Goal: Information Seeking & Learning: Learn about a topic

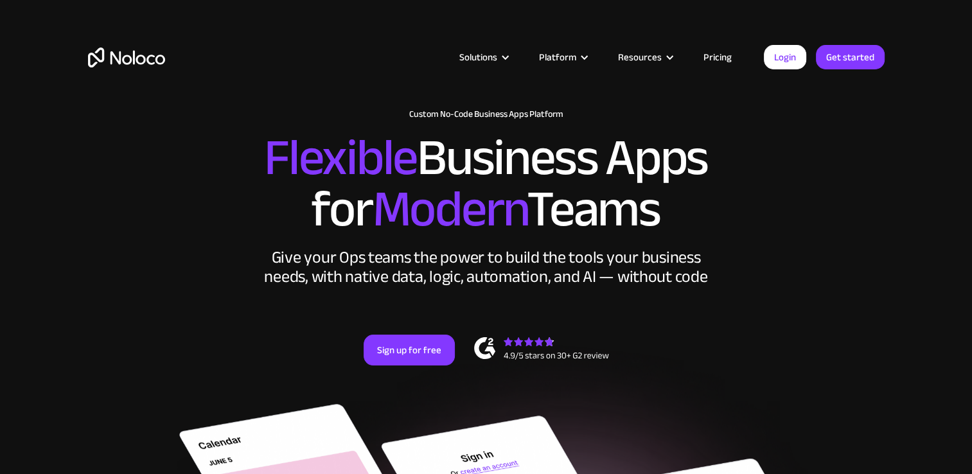
click at [735, 53] on link "Pricing" at bounding box center [717, 57] width 60 height 17
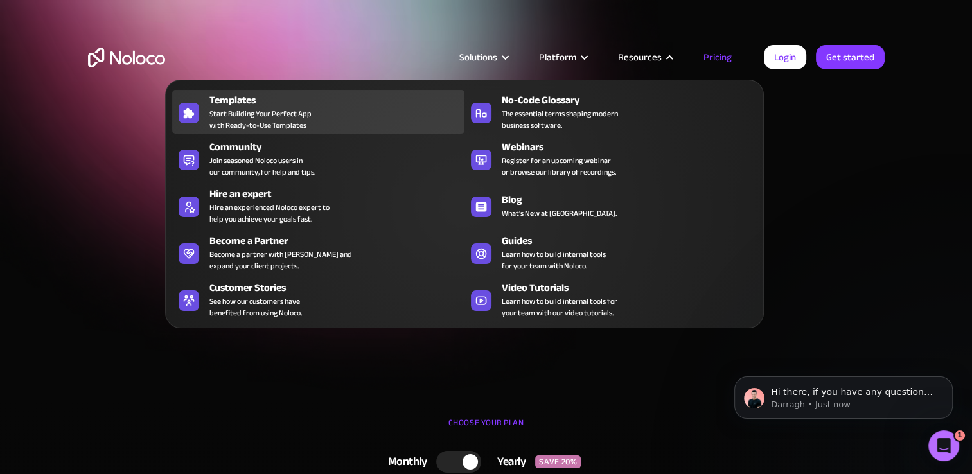
click at [344, 112] on div "Templates Start Building Your Perfect App with Ready-to-Use Templates" at bounding box center [333, 111] width 249 height 39
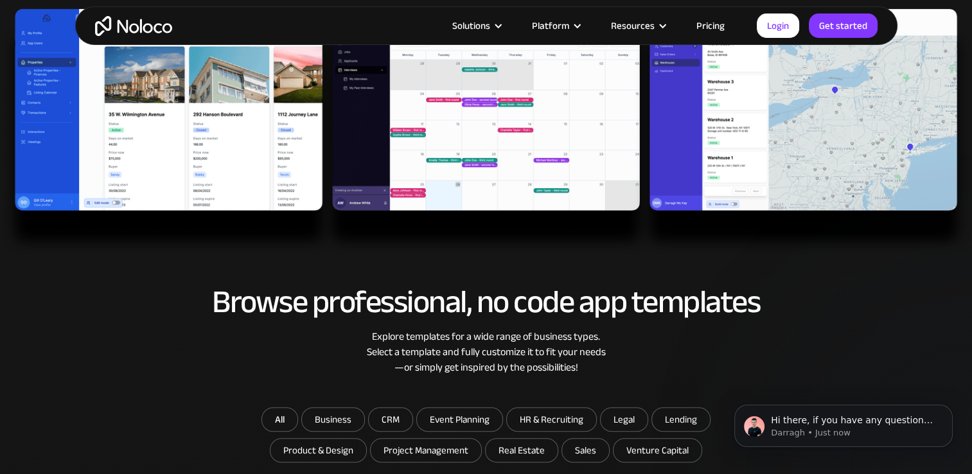
drag, startPoint x: 848, startPoint y: 365, endPoint x: 830, endPoint y: 344, distance: 27.8
click at [849, 366] on div "Explore templates for a wide range of business types. Select a template and ful…" at bounding box center [486, 352] width 796 height 46
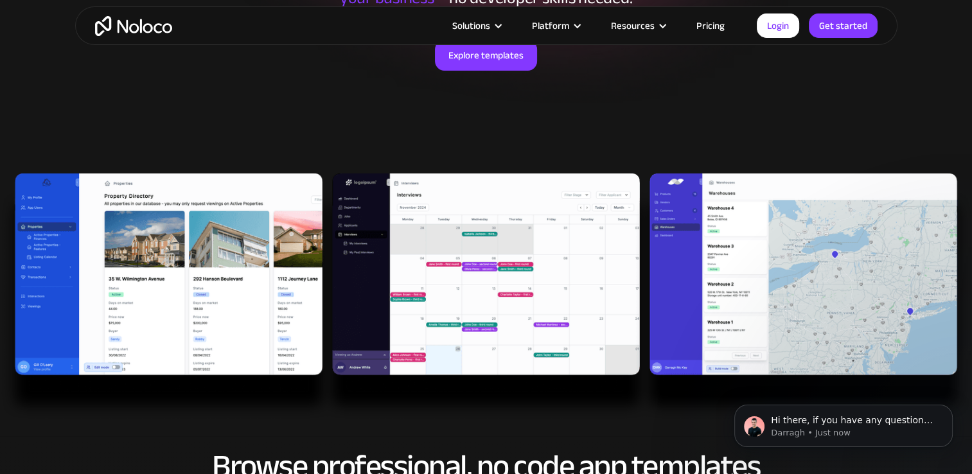
scroll to position [257, 0]
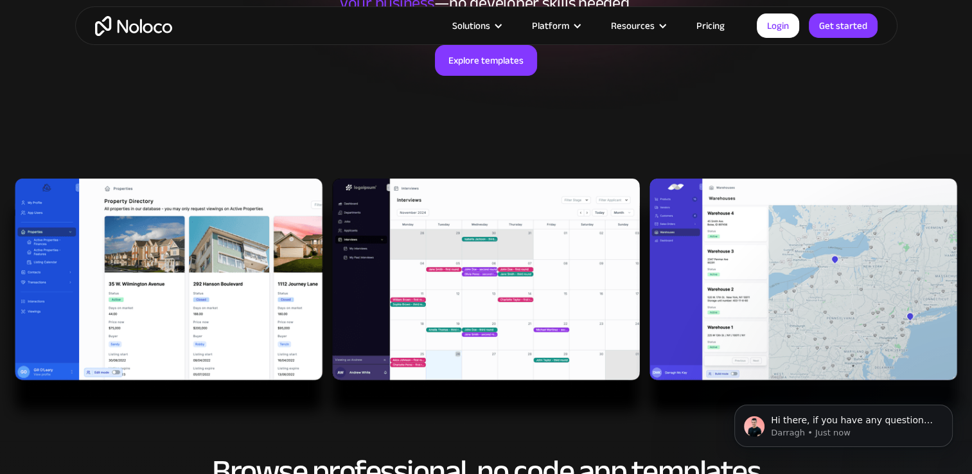
click at [248, 254] on img at bounding box center [486, 302] width 972 height 247
click at [424, 241] on img at bounding box center [486, 302] width 972 height 247
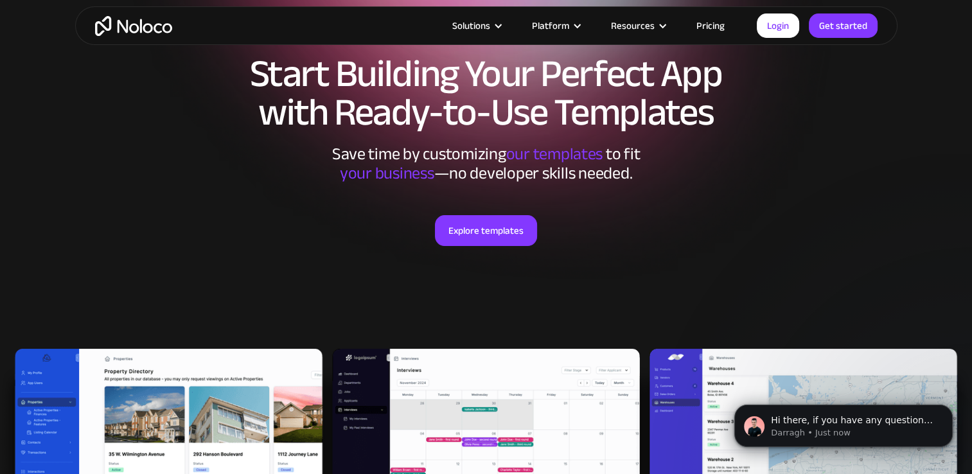
click at [505, 196] on div "Explore templates" at bounding box center [486, 246] width 796 height 127
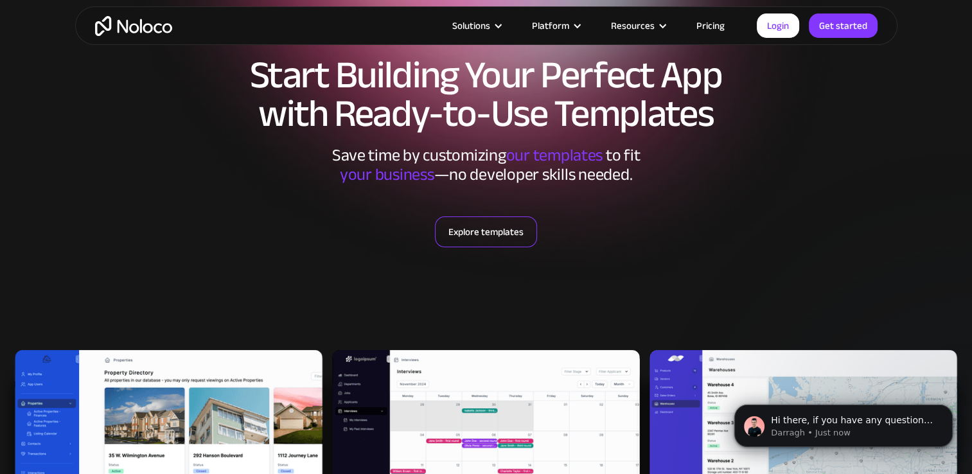
click at [495, 231] on link "Explore templates" at bounding box center [486, 231] width 102 height 31
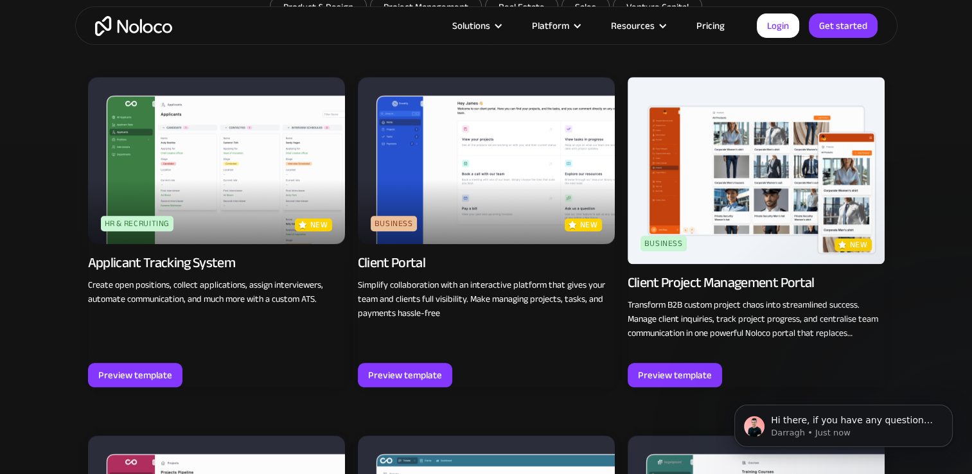
scroll to position [869, 0]
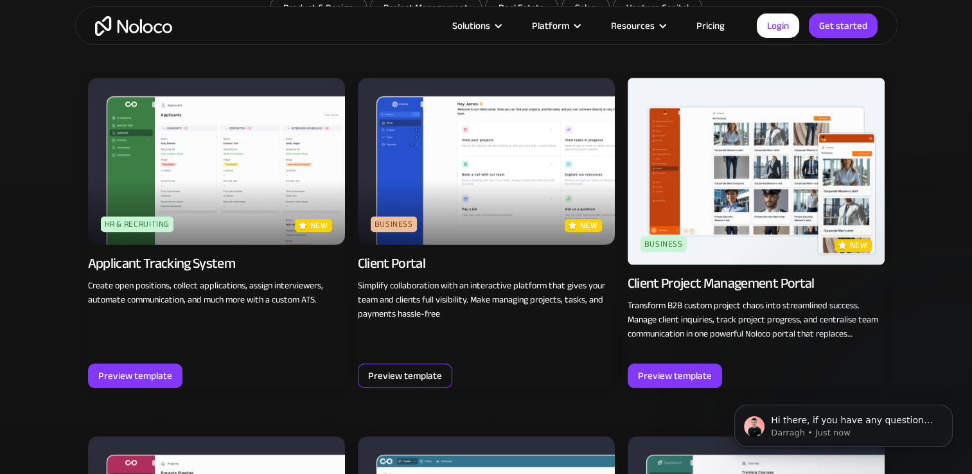
click at [414, 369] on div "Preview template" at bounding box center [405, 375] width 74 height 17
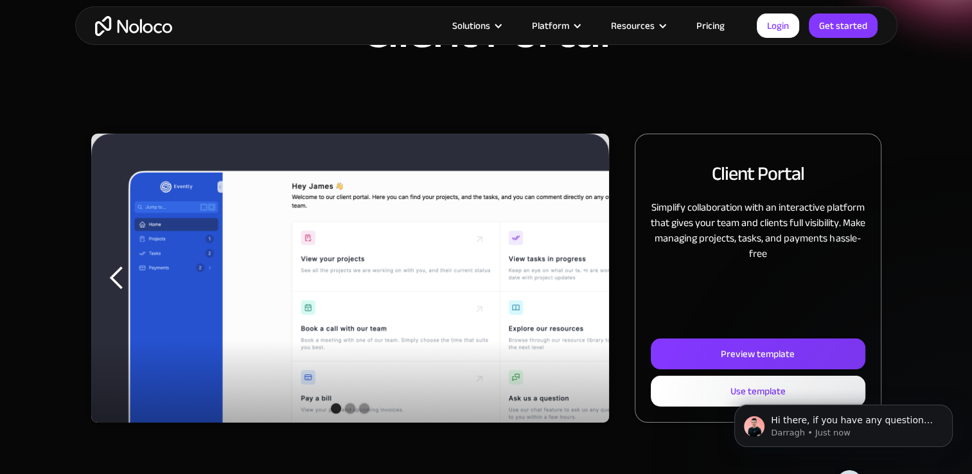
click at [170, 226] on img "1 of 3" at bounding box center [350, 302] width 518 height 337
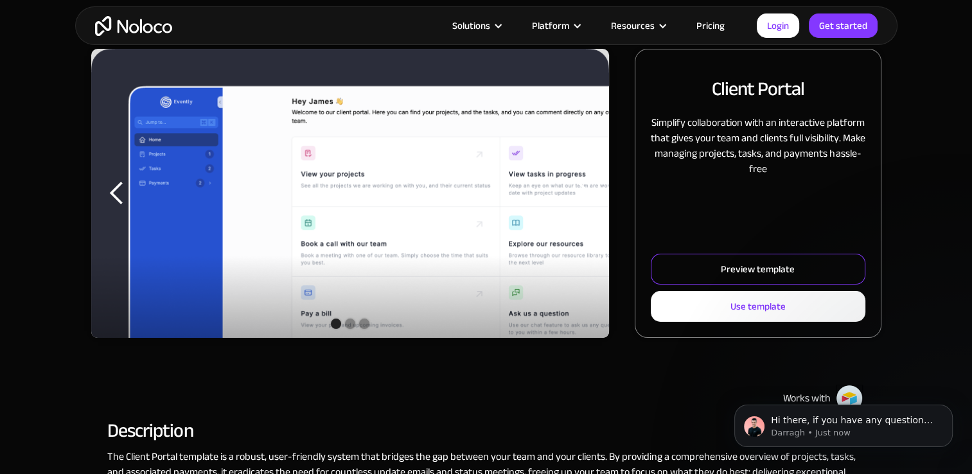
scroll to position [170, 0]
click at [747, 263] on div "Preview template" at bounding box center [758, 269] width 74 height 17
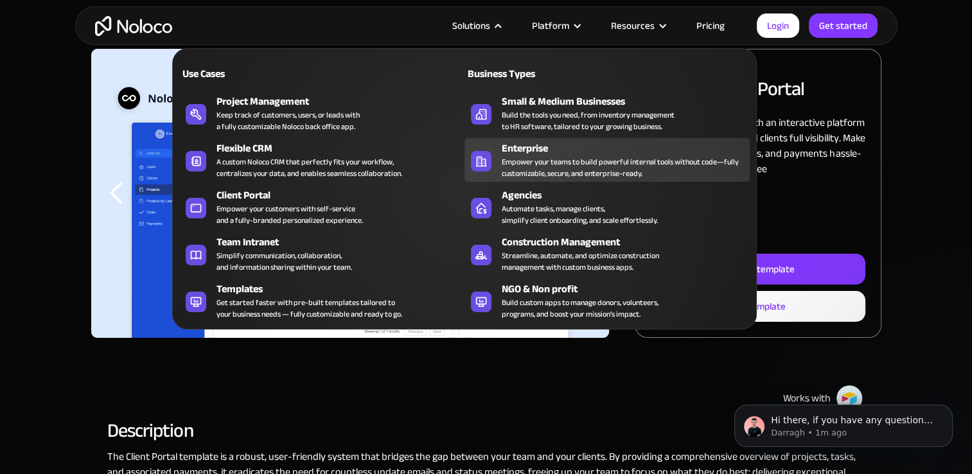
click at [683, 161] on div "Empower your teams to build powerful internal tools without code—fully customiz…" at bounding box center [622, 167] width 241 height 23
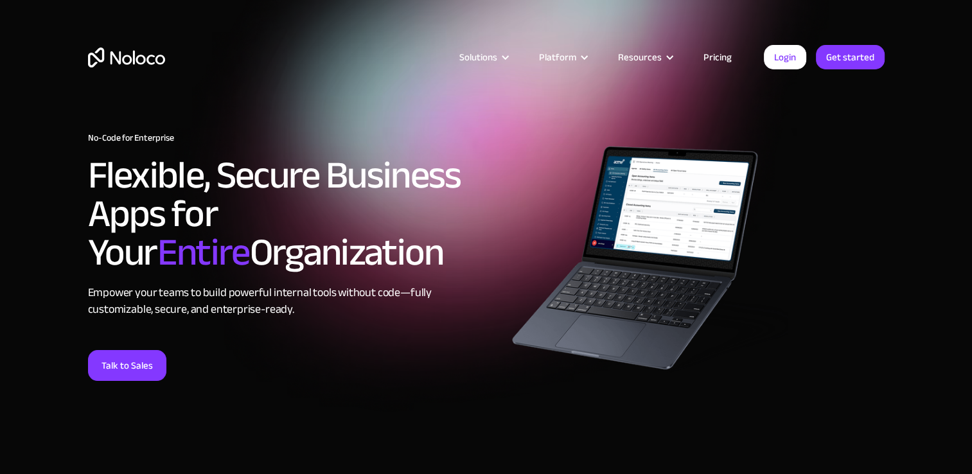
drag, startPoint x: 203, startPoint y: 186, endPoint x: 256, endPoint y: 197, distance: 53.8
click at [256, 197] on h2 "Flexible, Secure Business Apps for Your Entire Organization" at bounding box center [284, 214] width 392 height 116
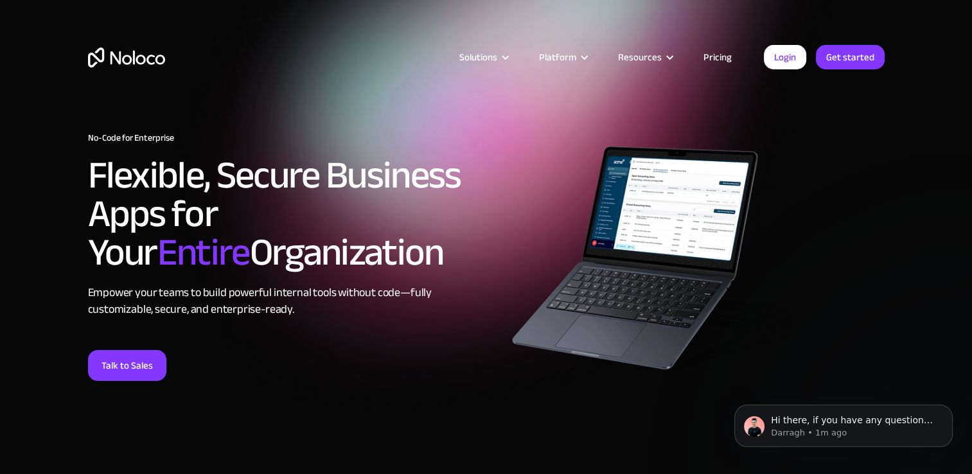
click at [161, 243] on h2 "Flexible, Secure Business Apps for Your Entire Organization" at bounding box center [284, 214] width 392 height 116
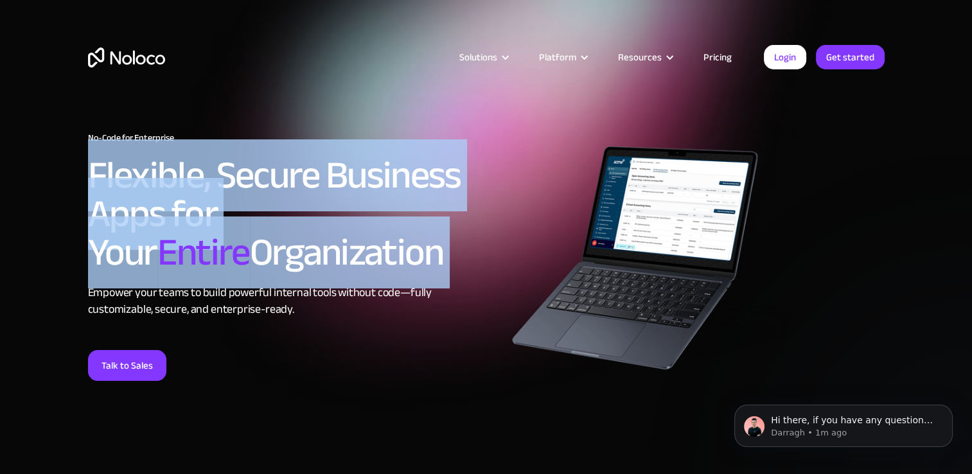
click at [161, 243] on h2 "Flexible, Secure Business Apps for Your Entire Organization" at bounding box center [284, 214] width 392 height 116
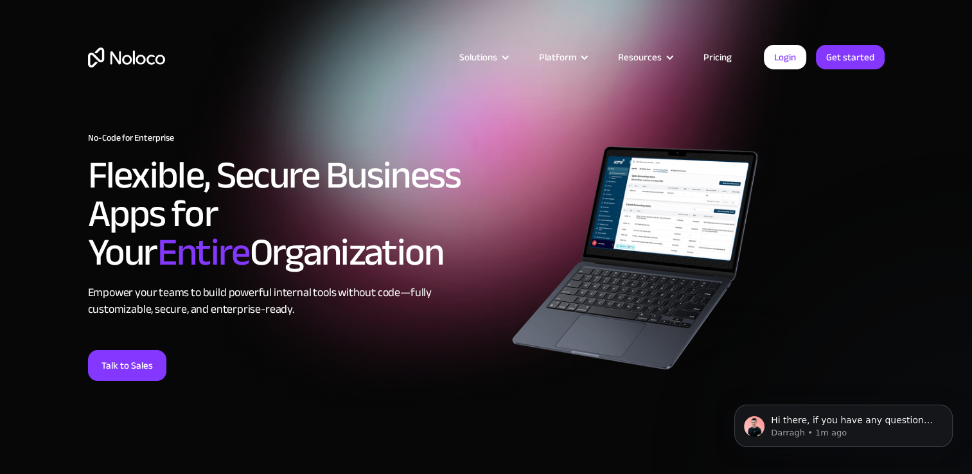
drag, startPoint x: 161, startPoint y: 243, endPoint x: 371, endPoint y: 315, distance: 222.6
click at [371, 315] on div "Empower your teams to build powerful internal tools without code—fully customiz…" at bounding box center [284, 300] width 392 height 33
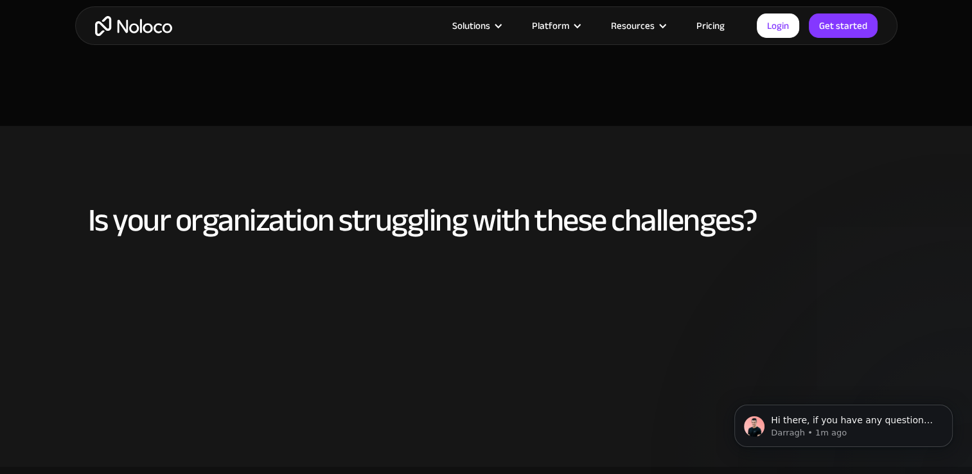
scroll to position [427, 0]
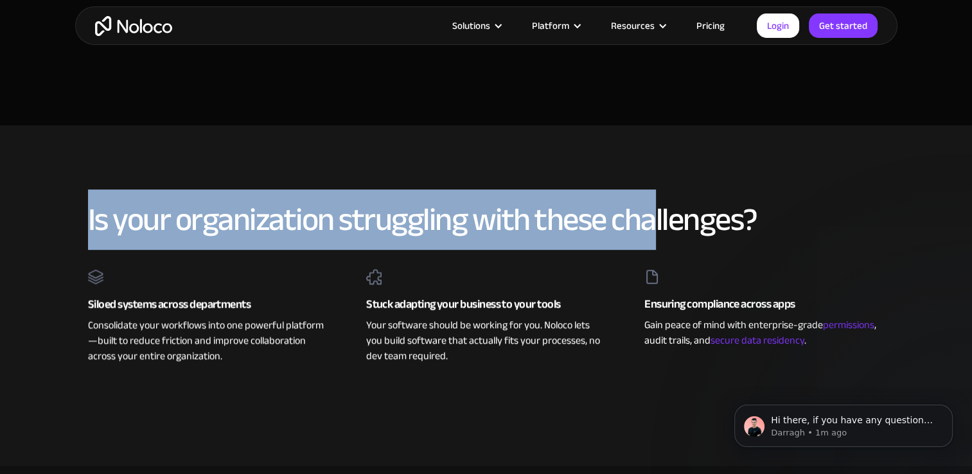
drag, startPoint x: 110, startPoint y: 223, endPoint x: 672, endPoint y: 222, distance: 561.9
click at [672, 222] on div "Is your organization struggling with these challenges? Siloed systems across de…" at bounding box center [486, 295] width 822 height 213
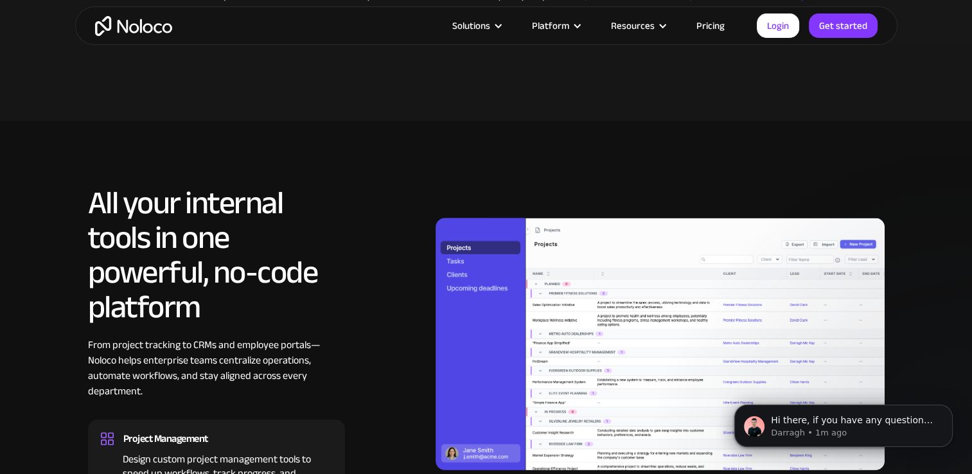
scroll to position [771, 0]
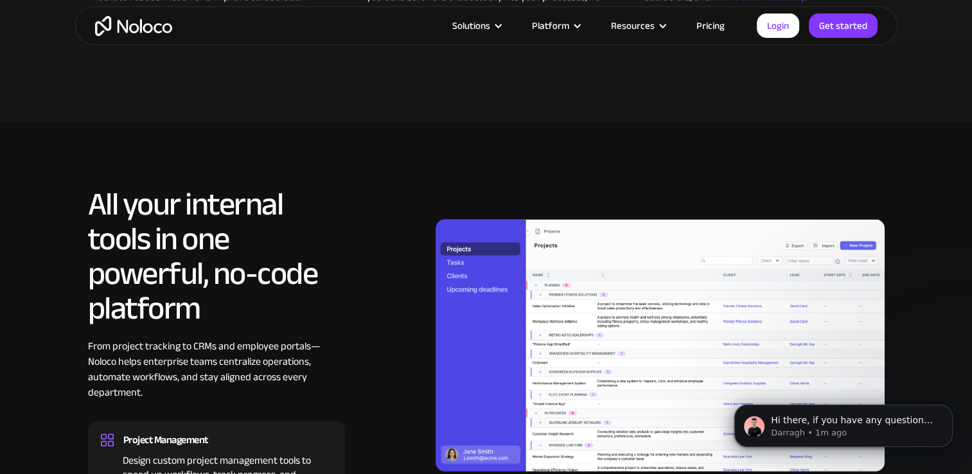
click at [545, 279] on img at bounding box center [659, 345] width 449 height 252
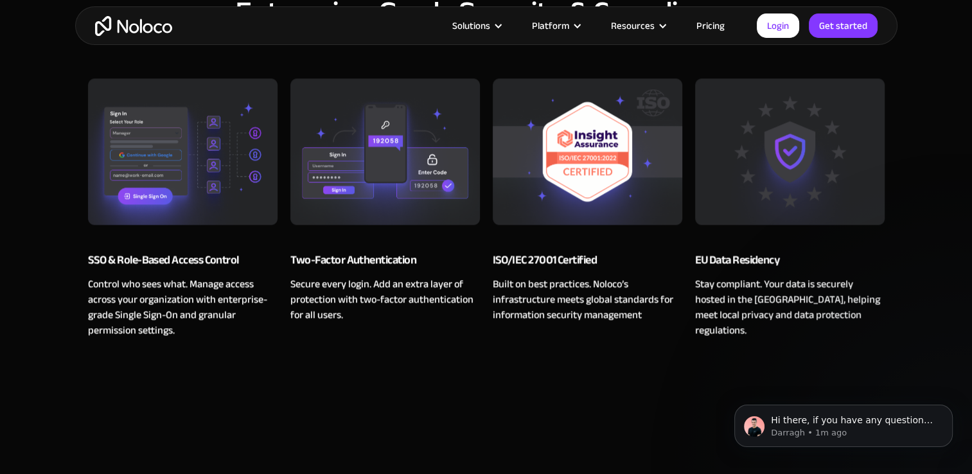
scroll to position [1541, 0]
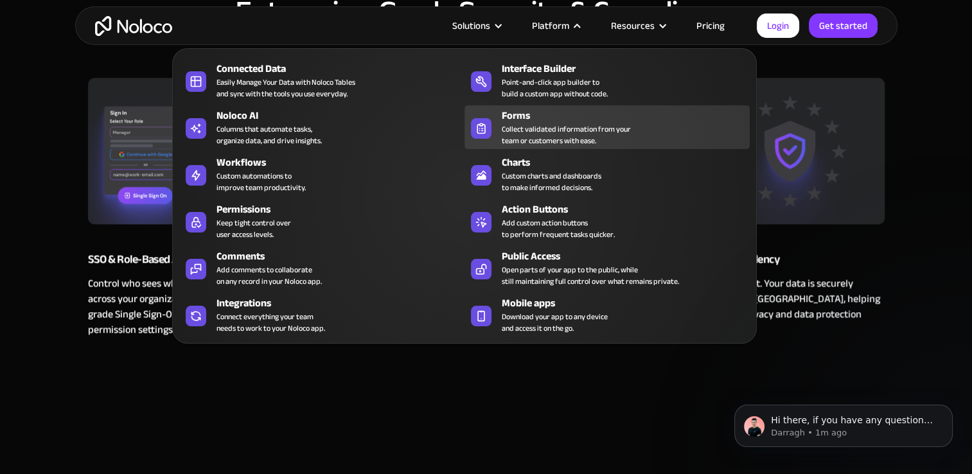
click at [516, 127] on div "Collect validated information from your team or customers with ease." at bounding box center [566, 134] width 129 height 23
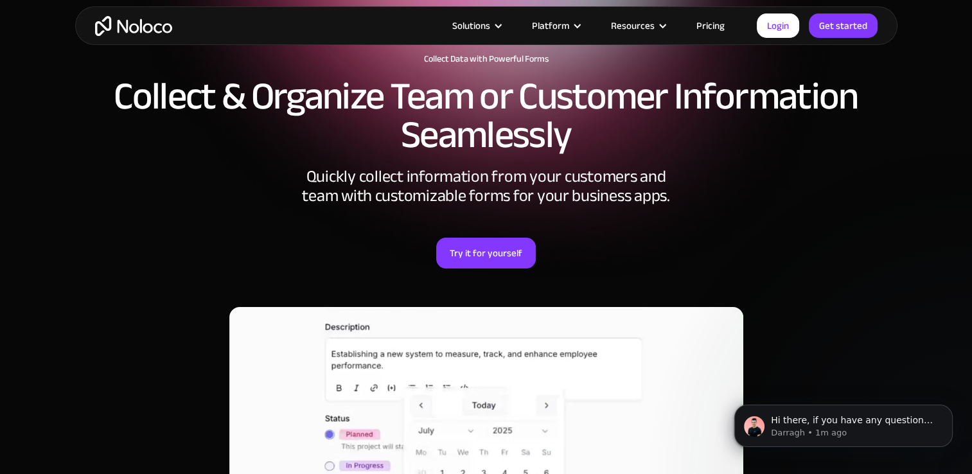
scroll to position [86, 0]
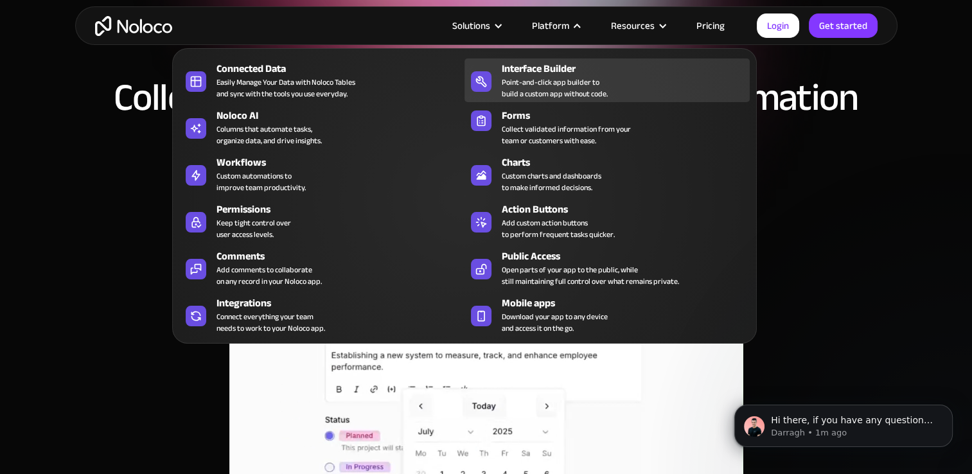
click at [570, 76] on div "Point-and-click app builder to build a custom app without code." at bounding box center [555, 87] width 106 height 23
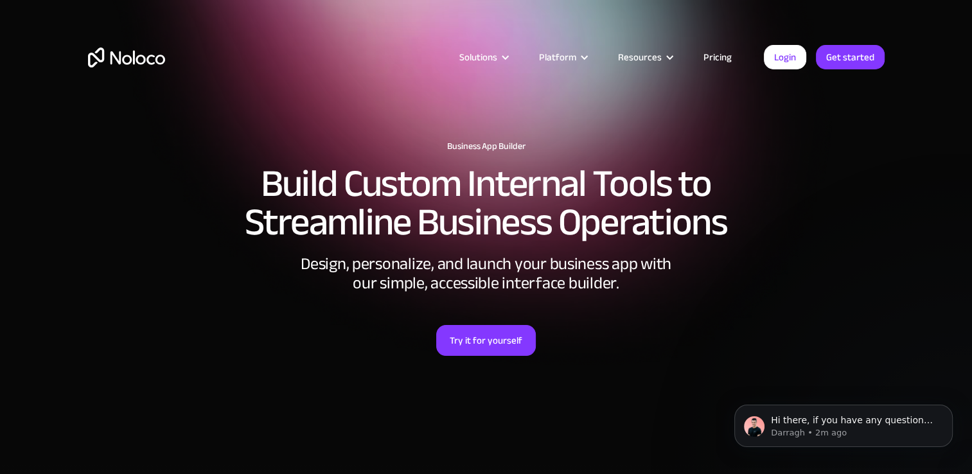
drag, startPoint x: 282, startPoint y: 147, endPoint x: 571, endPoint y: 235, distance: 302.1
click at [503, 217] on h2 "Build Custom Internal Tools to Streamline Business Operations" at bounding box center [486, 202] width 796 height 77
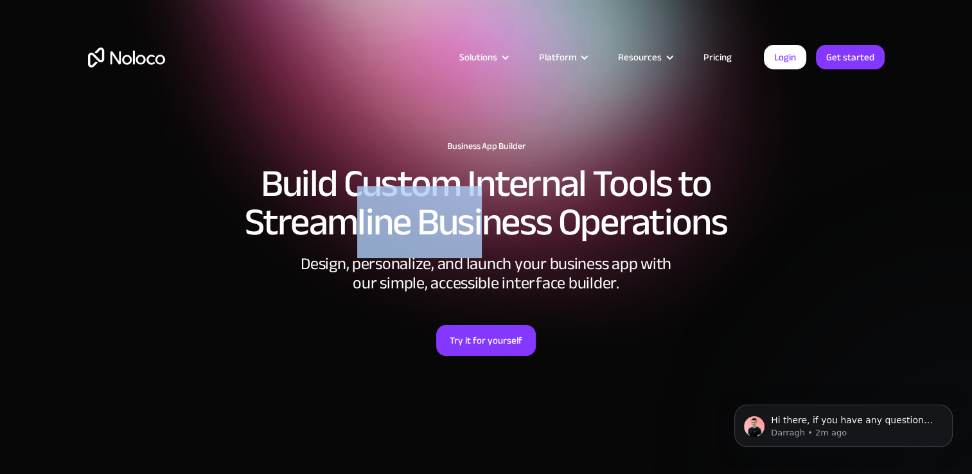
drag, startPoint x: 351, startPoint y: 215, endPoint x: 554, endPoint y: 238, distance: 204.2
click at [554, 238] on h2 "Build Custom Internal Tools to Streamline Business Operations" at bounding box center [486, 202] width 796 height 77
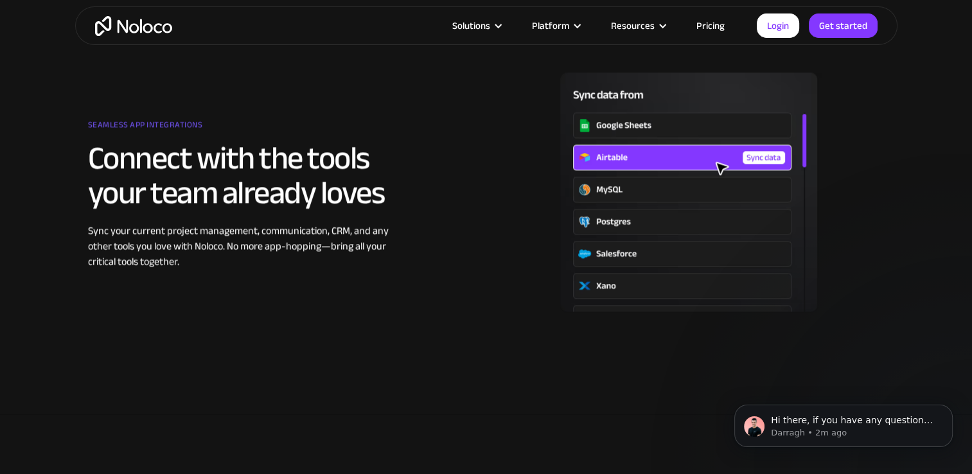
scroll to position [1626, 0]
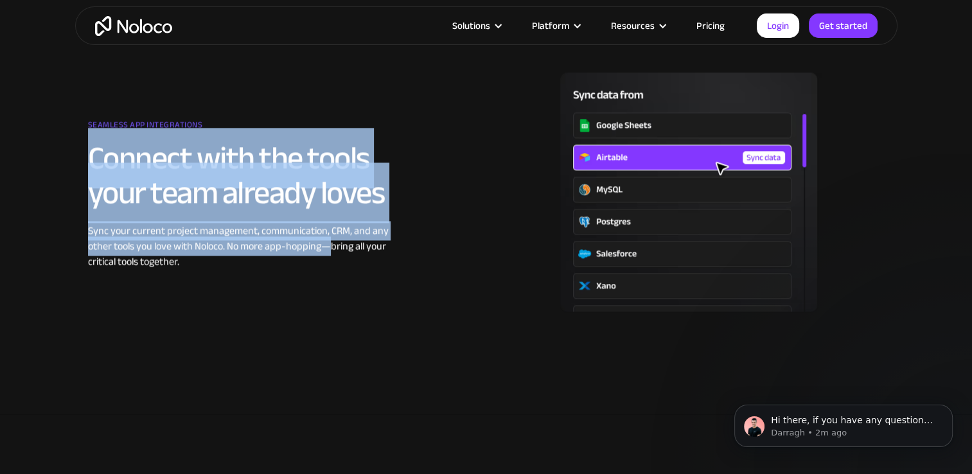
drag, startPoint x: 154, startPoint y: 161, endPoint x: 311, endPoint y: 249, distance: 179.7
click at [311, 249] on div "Seamless app integrations Connect with the tools your team already loves Sync y…" at bounding box center [250, 192] width 324 height 154
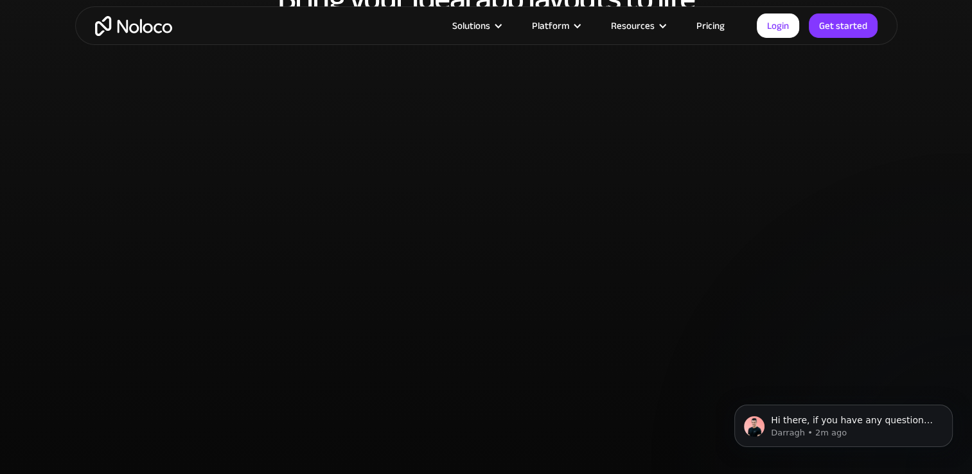
scroll to position [2567, 0]
click at [913, 240] on section "Bring your ideal app layouts to life" at bounding box center [486, 229] width 972 height 586
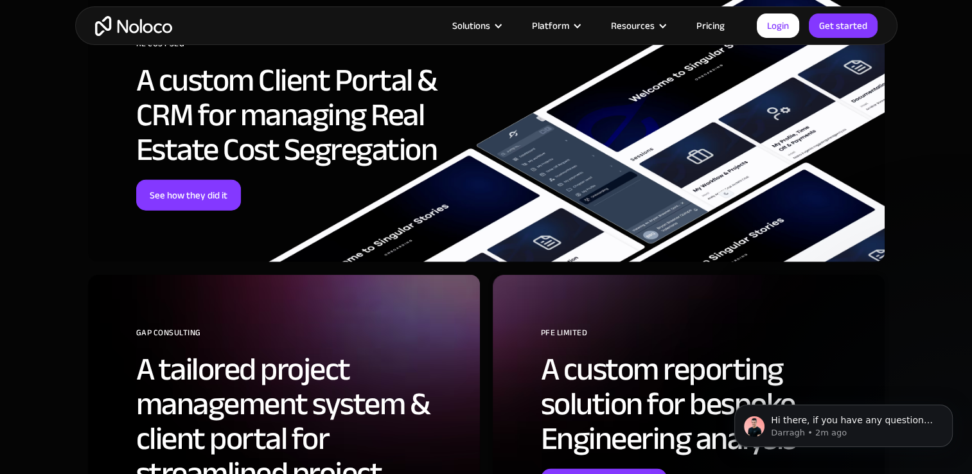
scroll to position [3265, 0]
